Goal: Download file/media

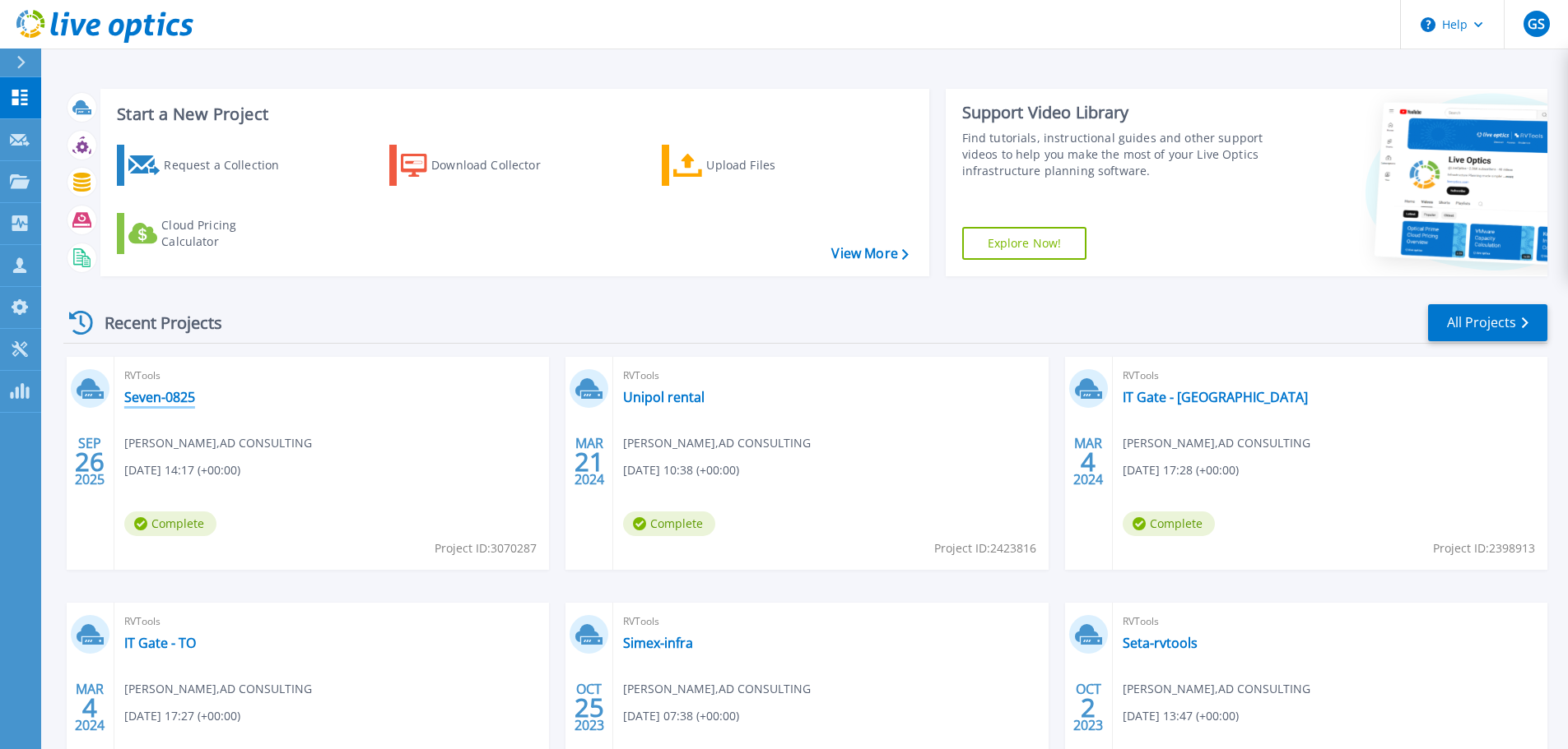
click at [178, 402] on link "Seven-0825" at bounding box center [159, 397] width 71 height 17
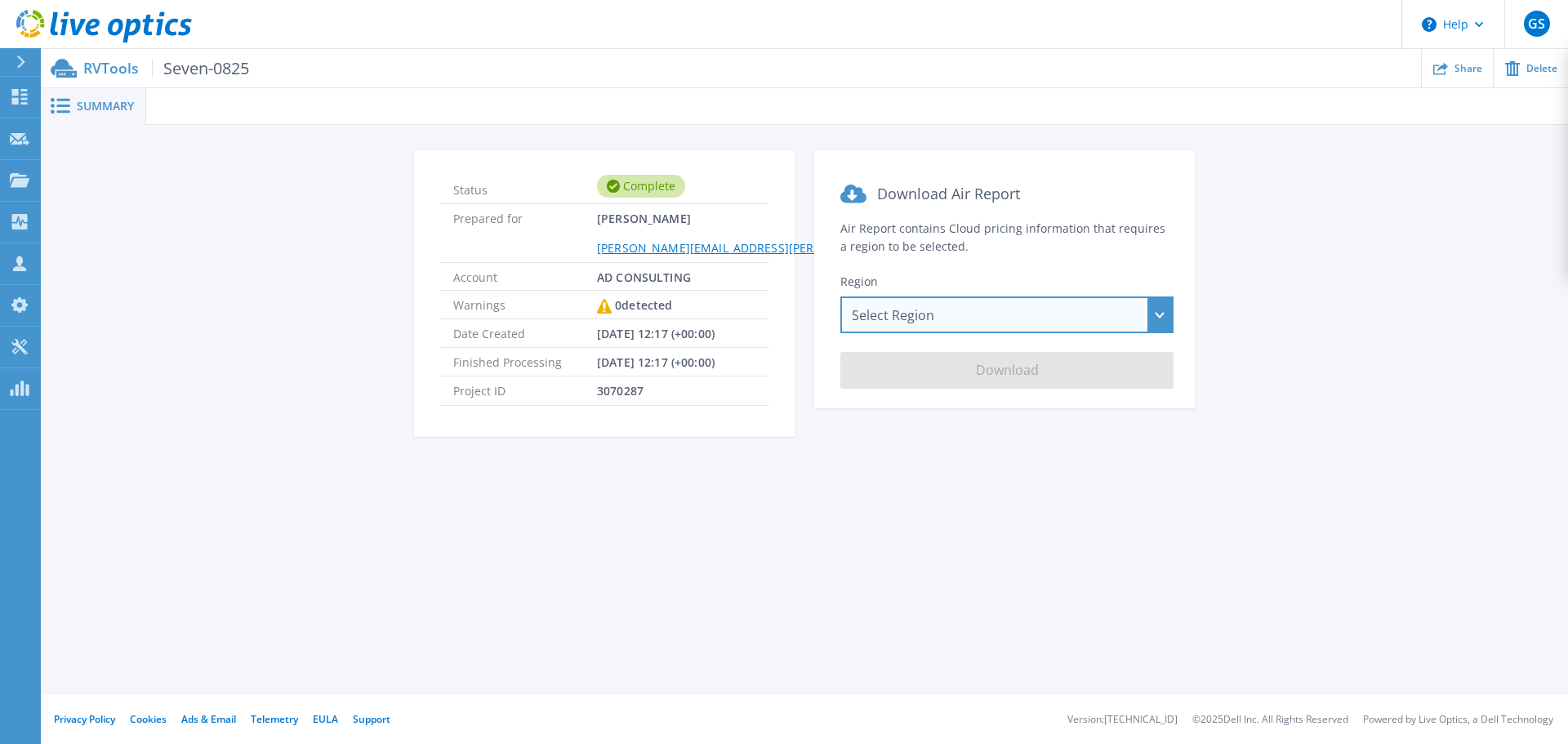
click at [894, 316] on div "Select Region [GEOGRAPHIC_DATA] ([GEOGRAPHIC_DATA]) [GEOGRAPHIC_DATA] ([GEOGRAP…" at bounding box center [1006, 315] width 333 height 37
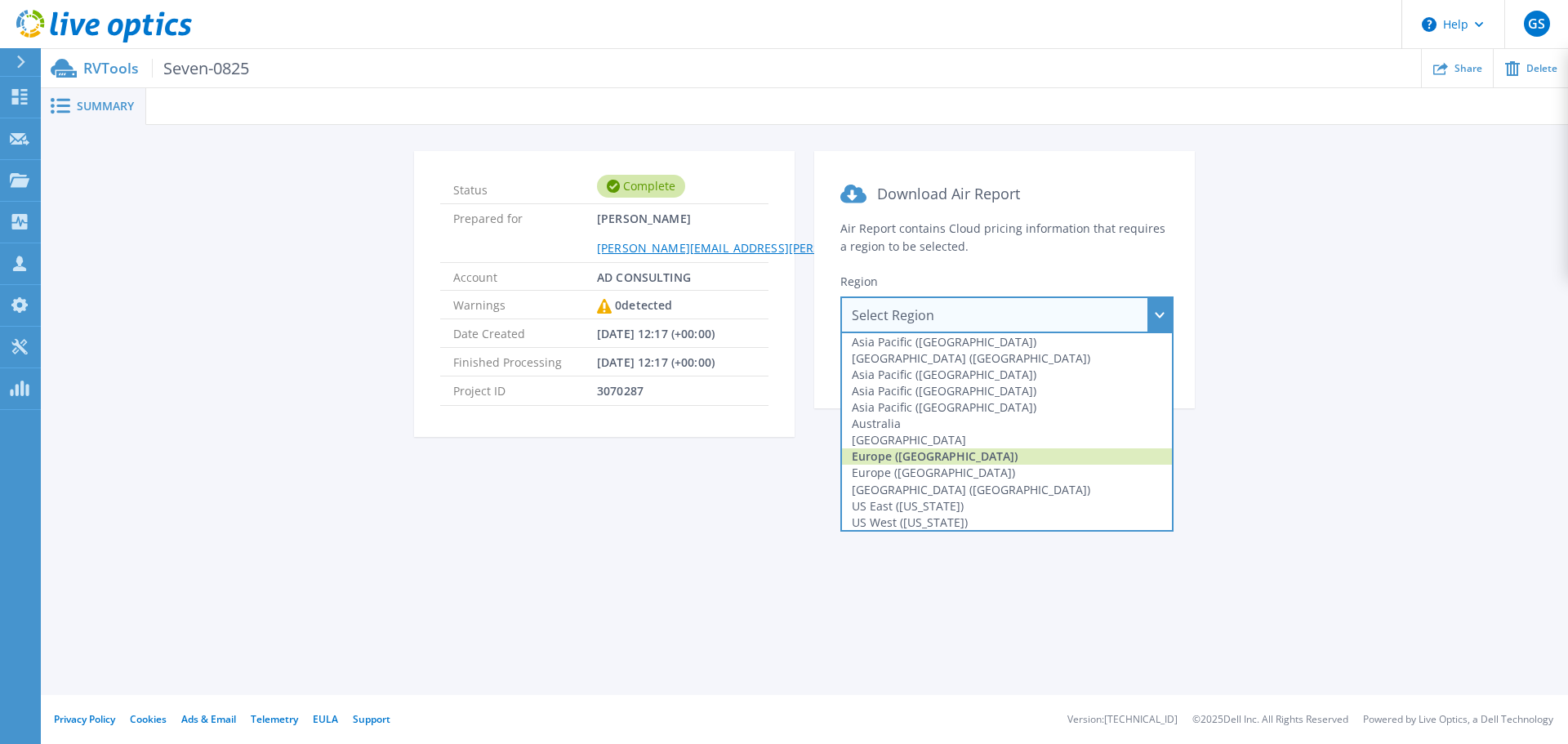
click at [957, 455] on div "Europe ([GEOGRAPHIC_DATA])" at bounding box center [1007, 457] width 330 height 17
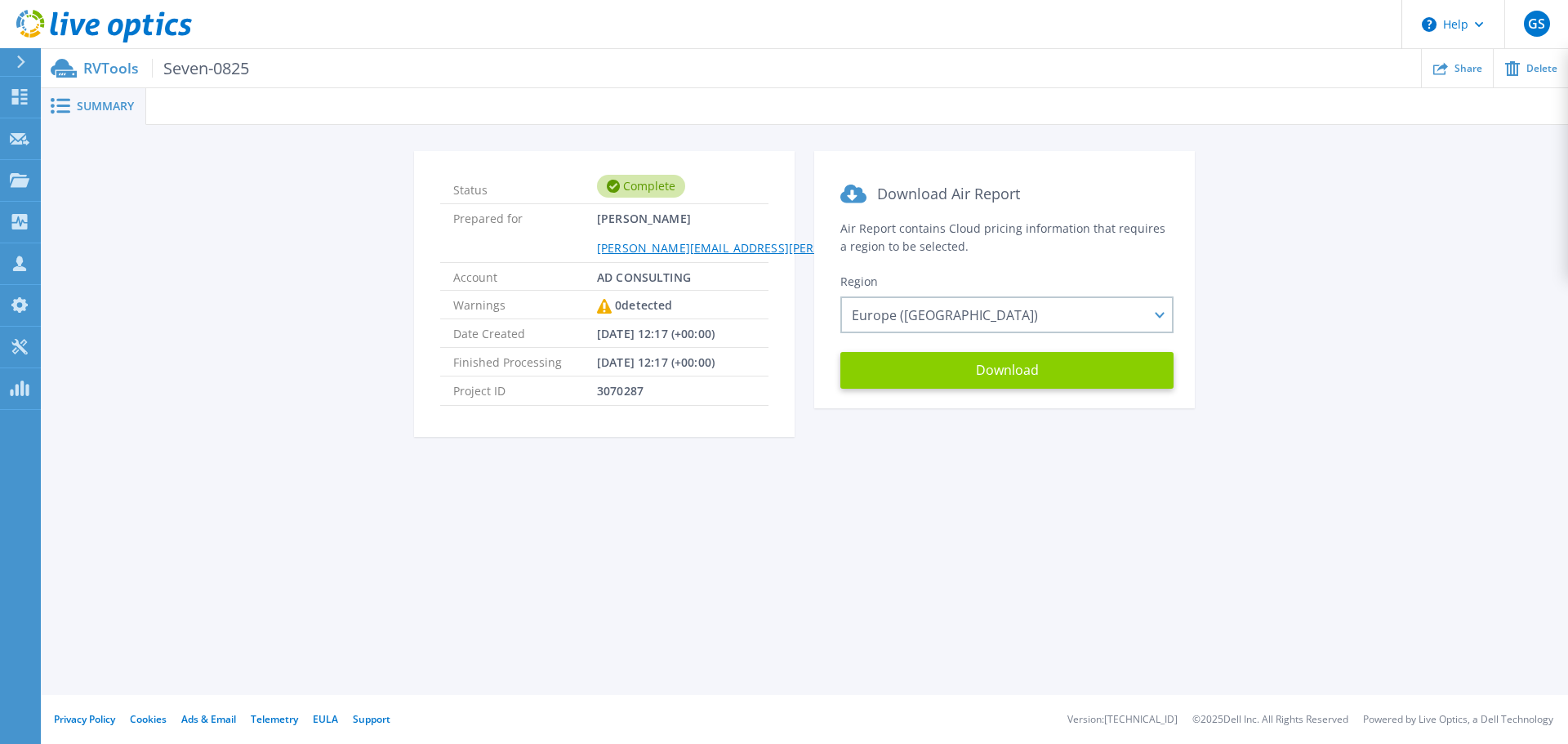
click at [967, 377] on button "Download" at bounding box center [1006, 371] width 333 height 37
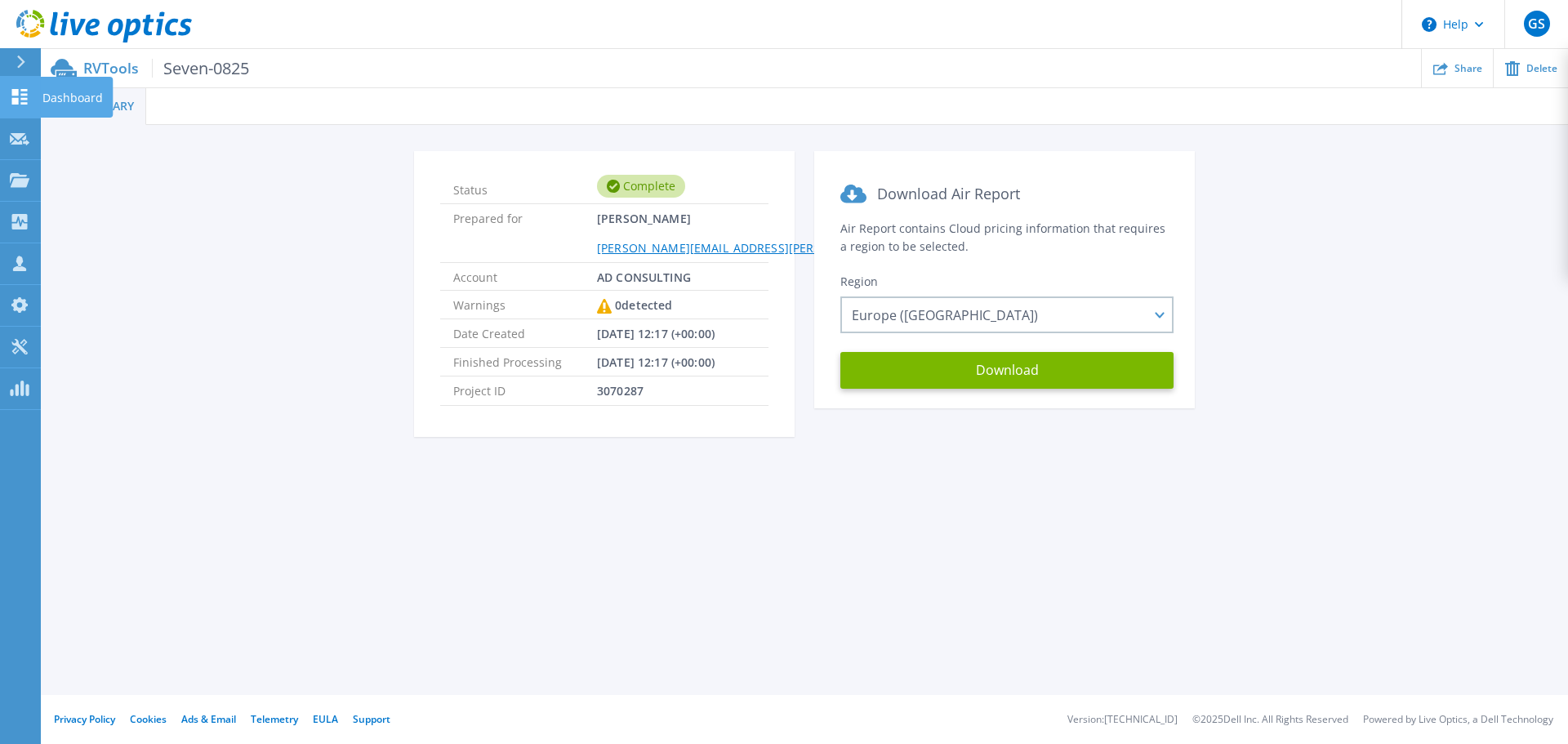
click at [16, 88] on div at bounding box center [19, 97] width 19 height 18
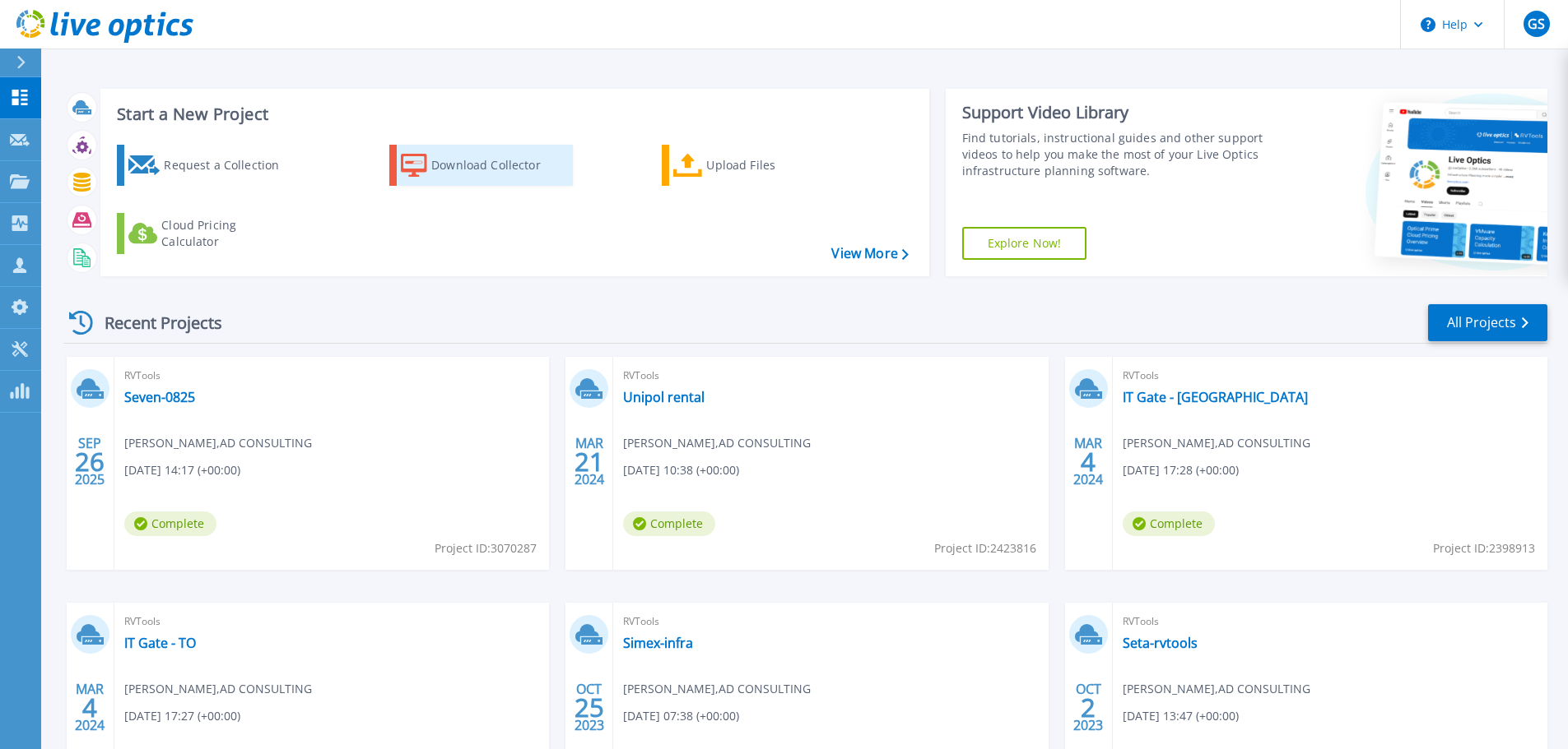
click at [491, 170] on div "Download Collector" at bounding box center [496, 164] width 132 height 33
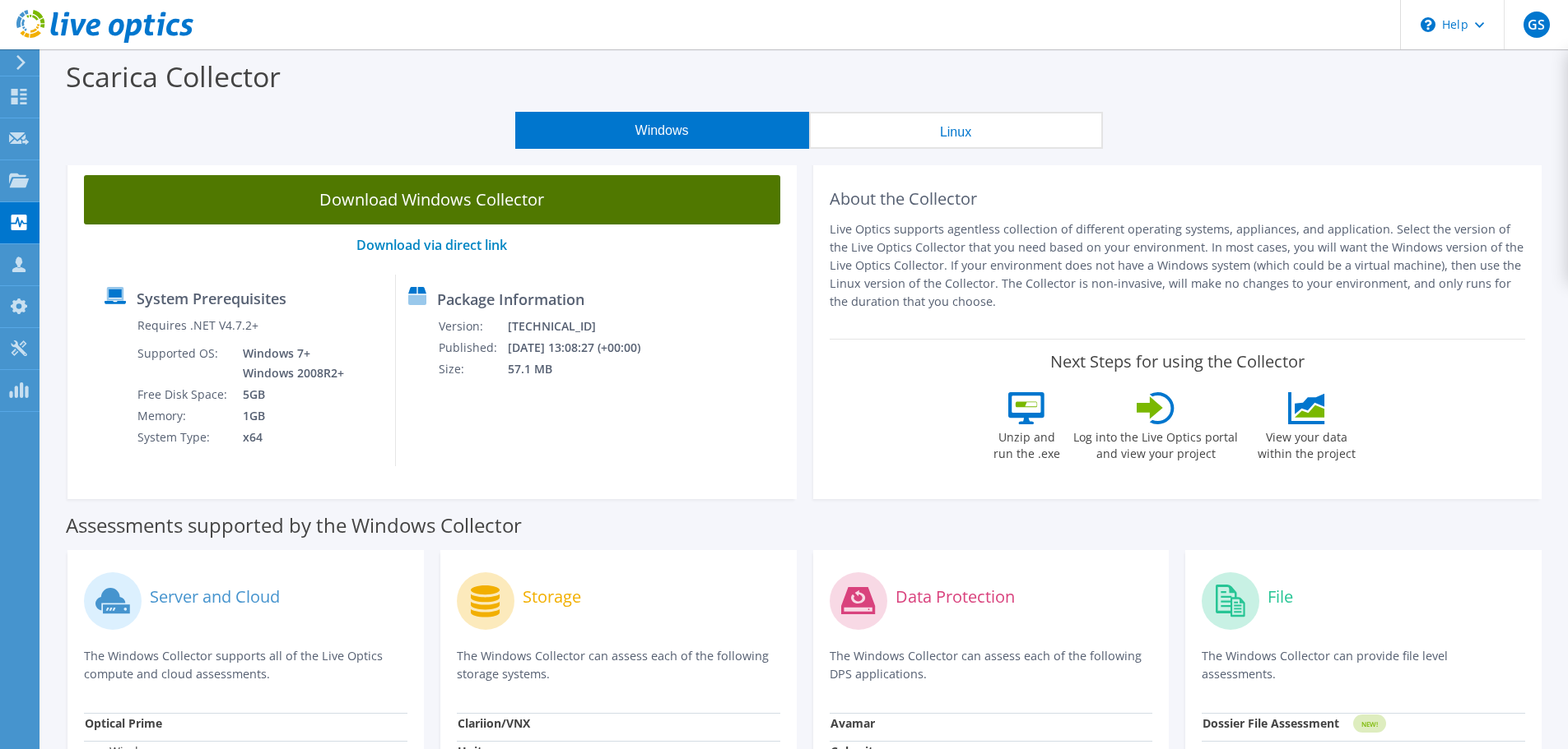
click at [518, 216] on link "Download Windows Collector" at bounding box center [432, 200] width 696 height 50
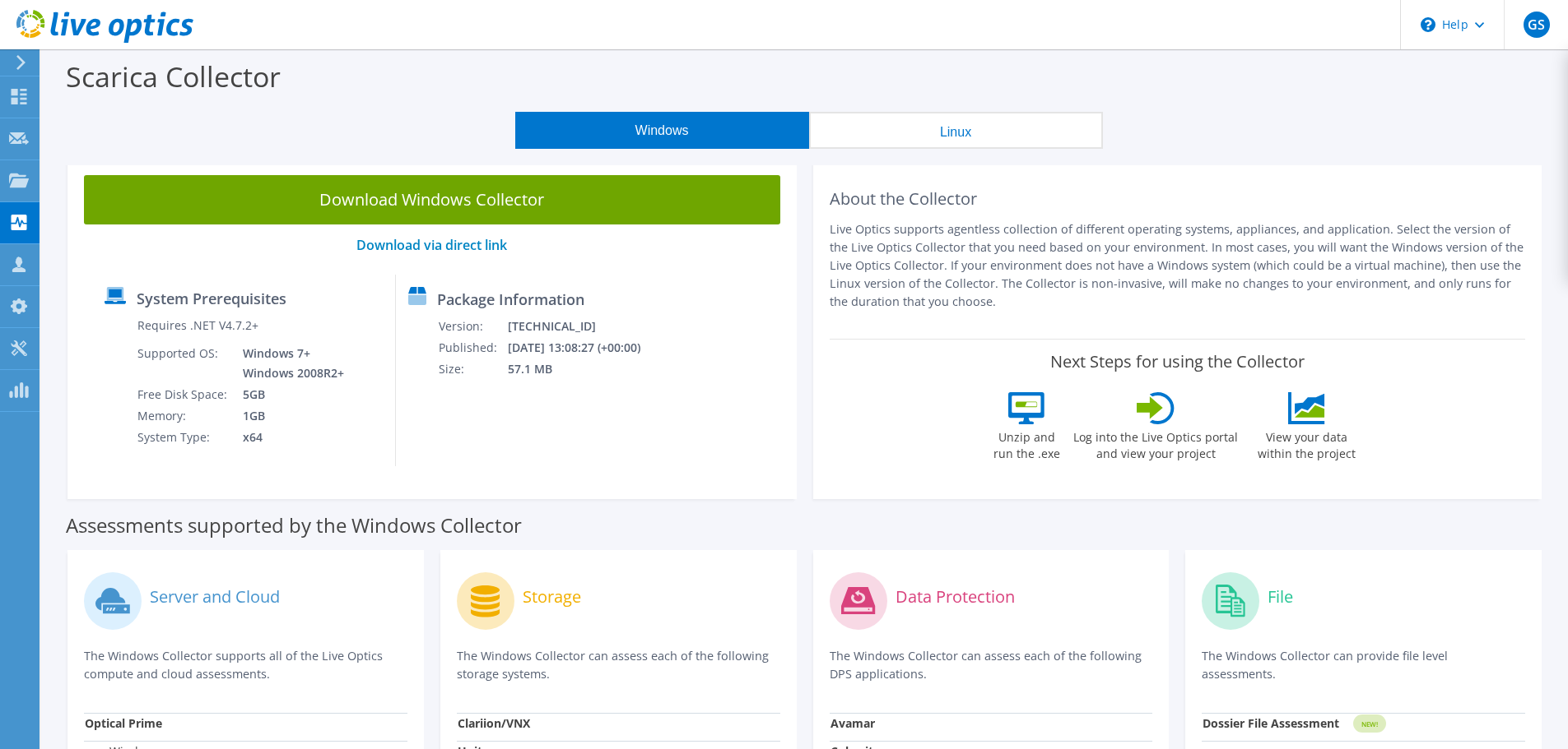
click at [988, 125] on button "Linux" at bounding box center [956, 130] width 294 height 37
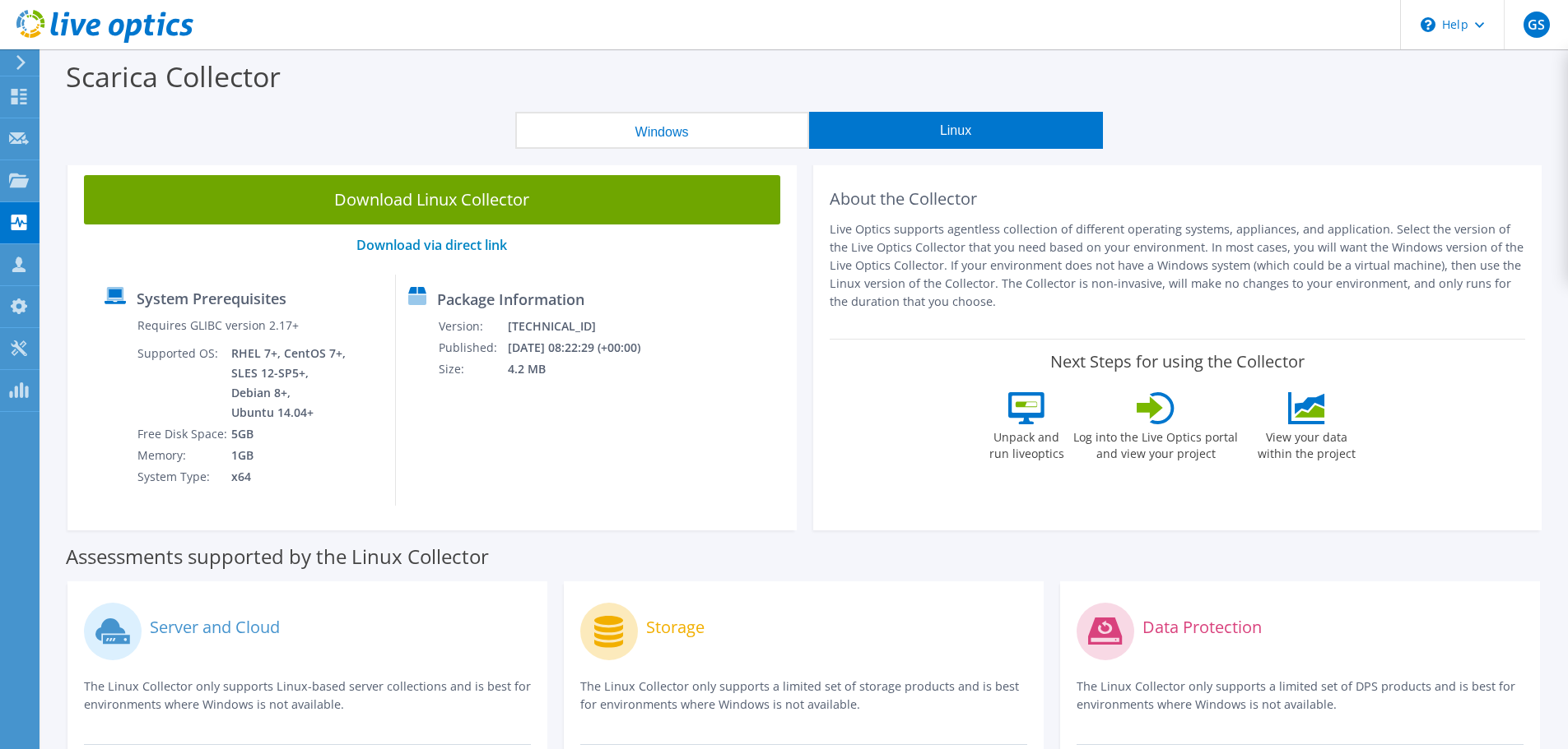
click at [688, 131] on button "Windows" at bounding box center [662, 130] width 294 height 37
